Goal: Find specific page/section

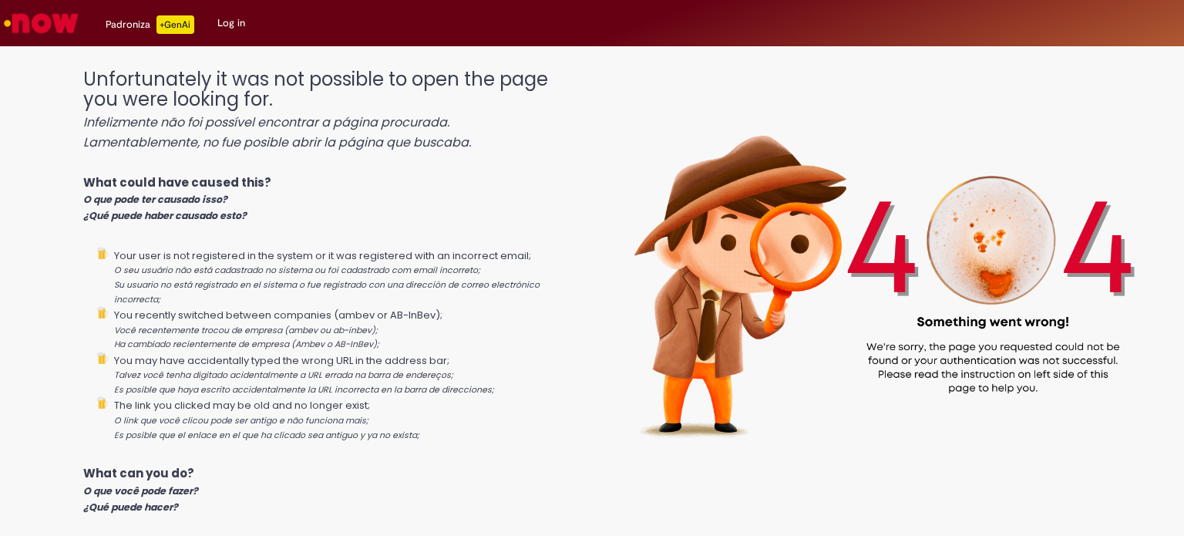
click at [569, 221] on p "What could have caused this? O que pode ter causado isso? ¿Qué puede haber caus…" at bounding box center [331, 198] width 496 height 49
click at [152, 32] on div "Padroniza +GenAi" at bounding box center [150, 24] width 89 height 18
